Goal: Browse casually: Explore the website without a specific task or goal

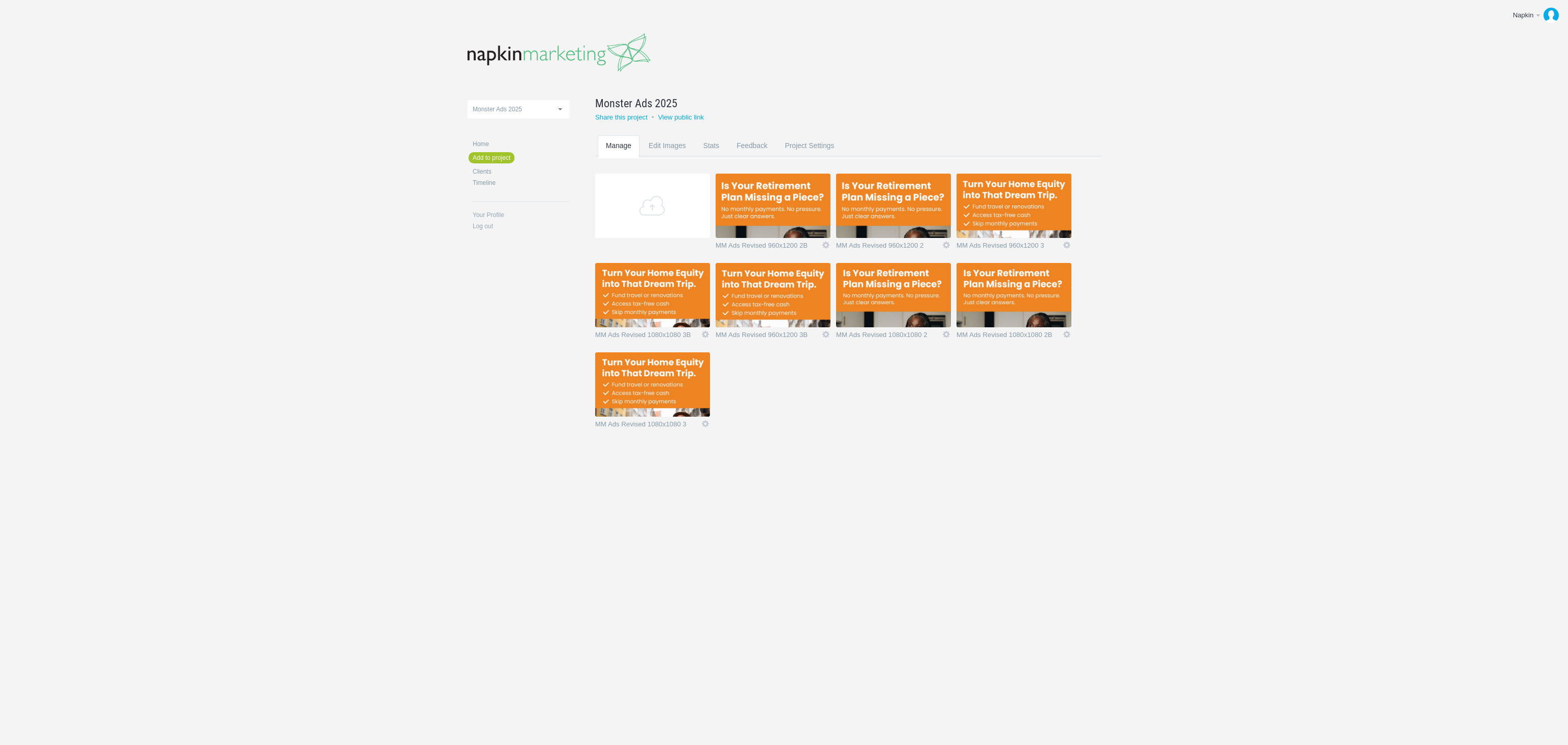
click at [784, 214] on img at bounding box center [773, 205] width 115 height 64
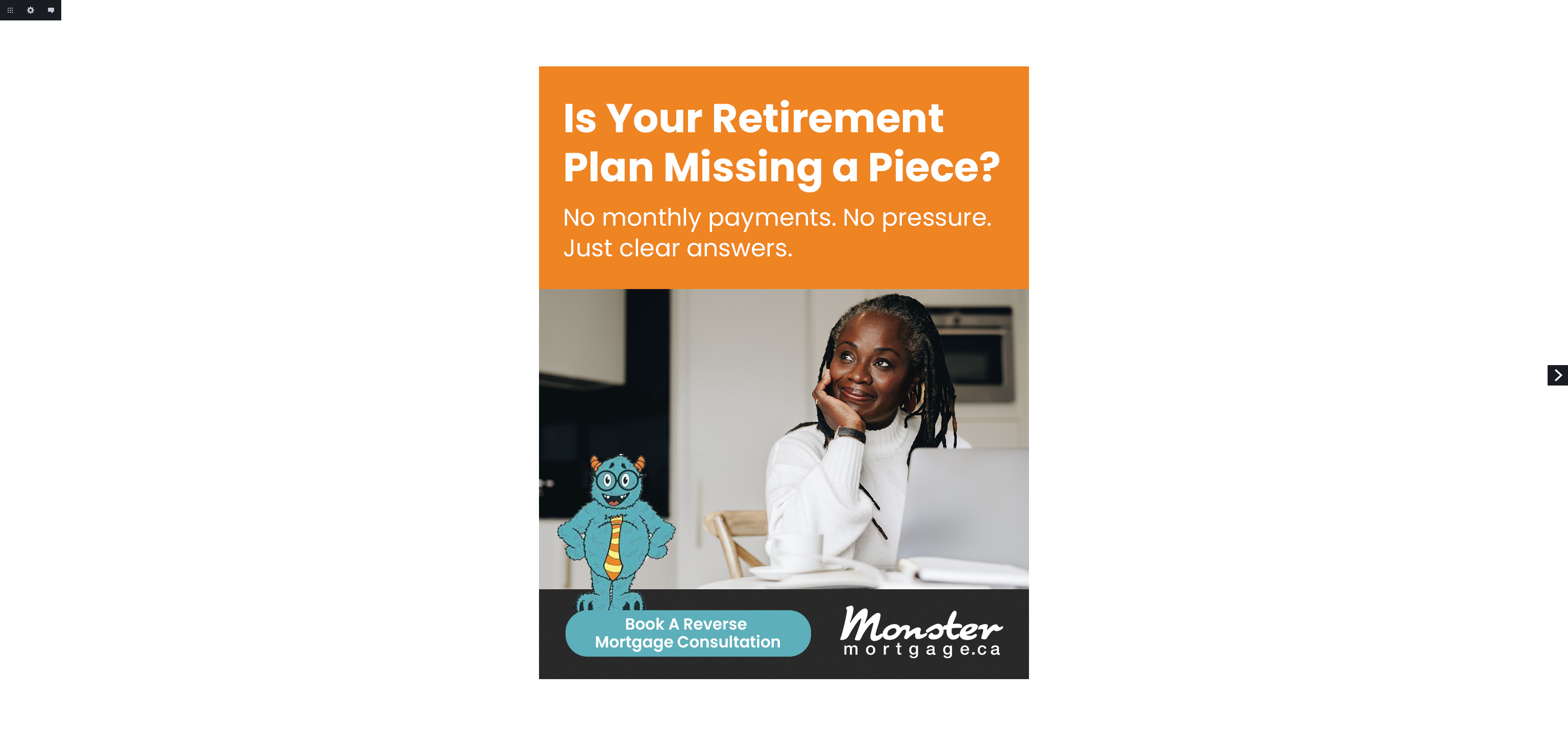
click at [1564, 368] on link "Next" at bounding box center [1557, 375] width 20 height 20
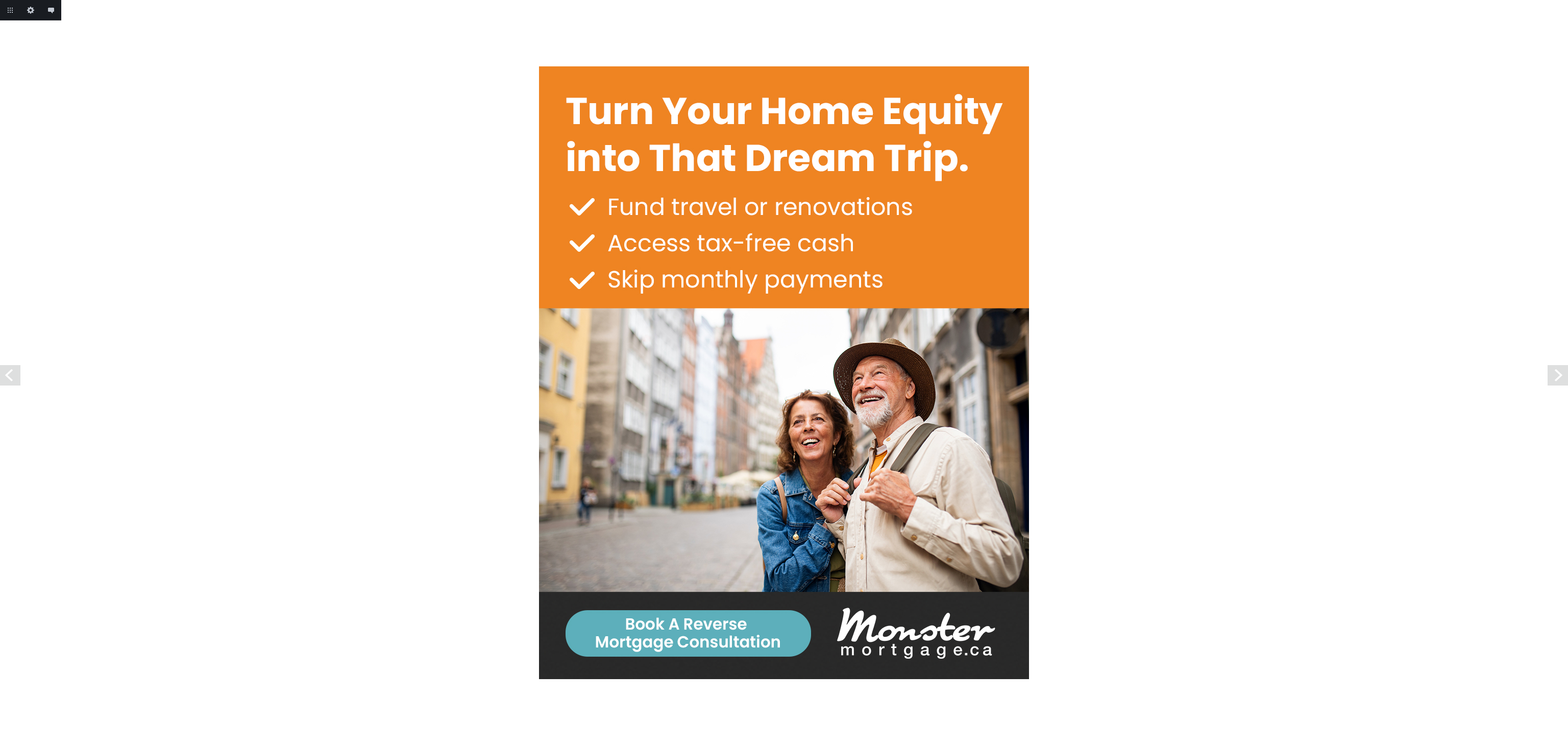
click at [1564, 368] on link "Next" at bounding box center [1557, 375] width 20 height 20
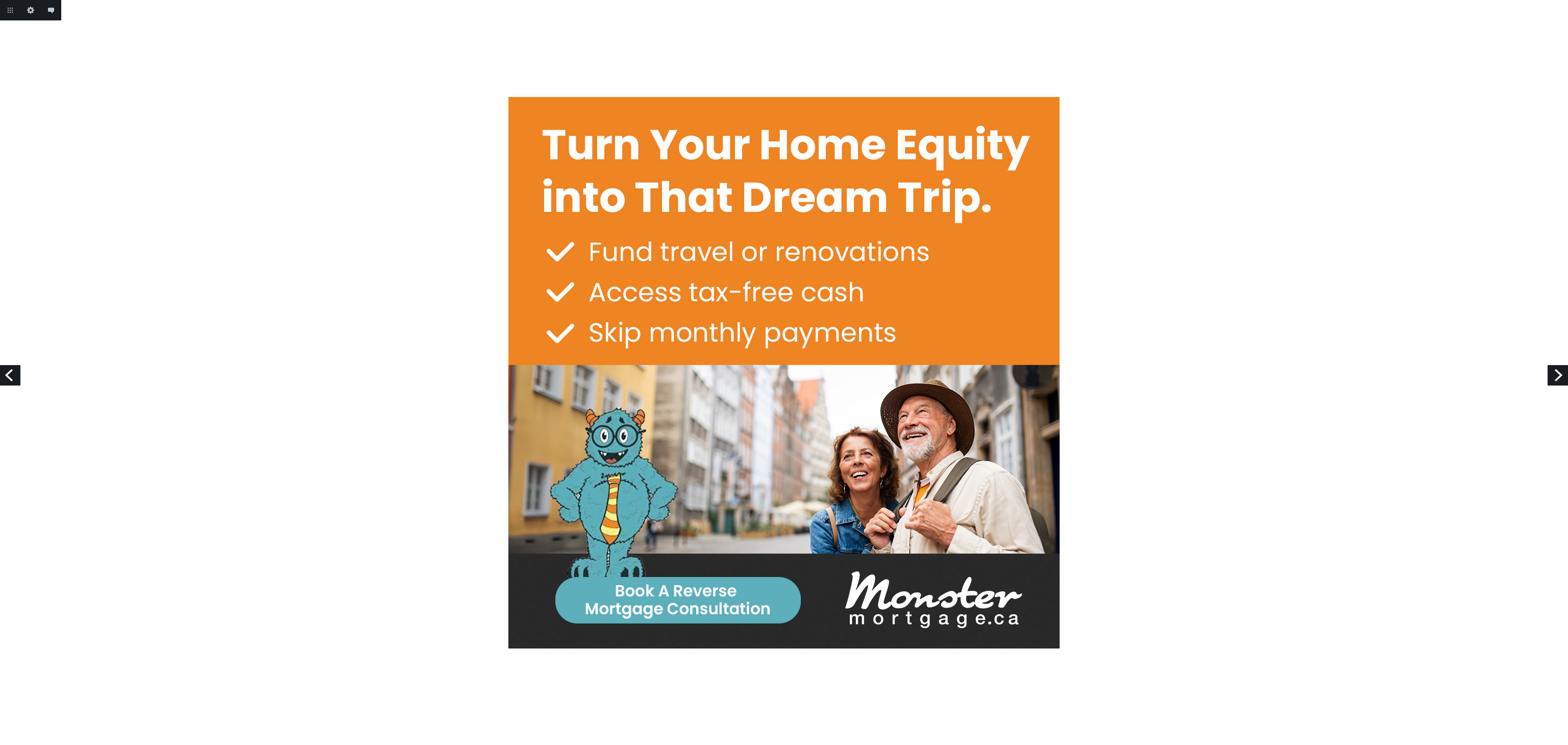
click at [1564, 368] on link "Next" at bounding box center [1557, 375] width 20 height 20
